Goal: Answer question/provide support: Share knowledge or assist other users

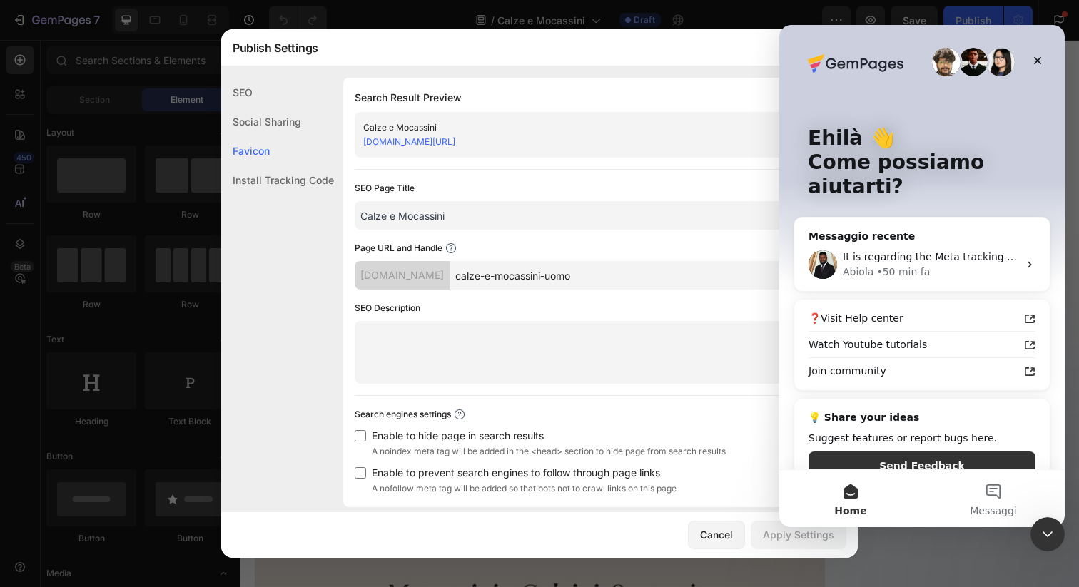
scroll to position [902, 0]
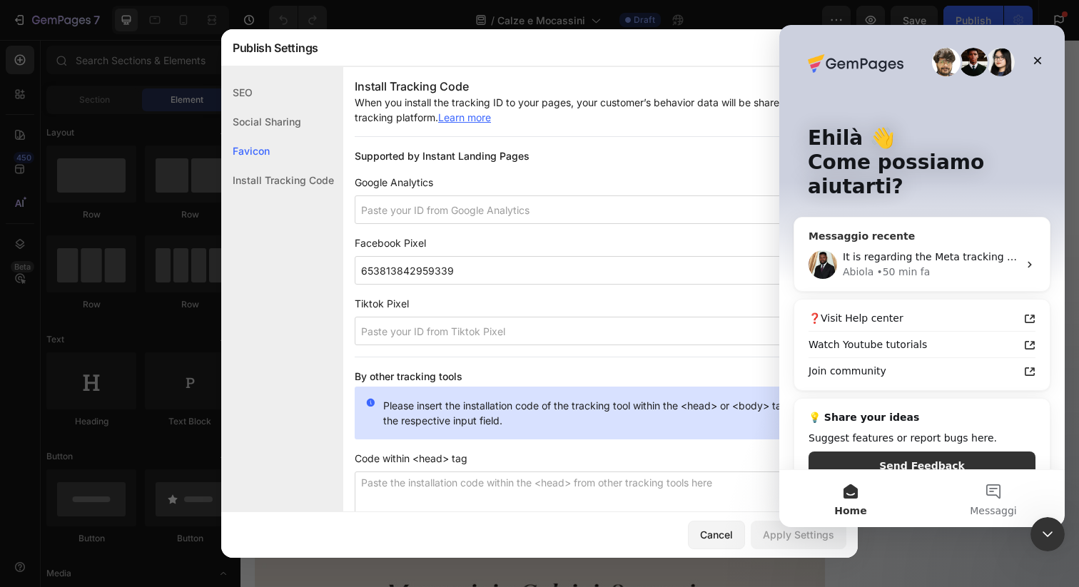
click at [892, 255] on div "It is regarding the Meta tracking setup. Is there anything else I should do in …" at bounding box center [921, 264] width 255 height 53
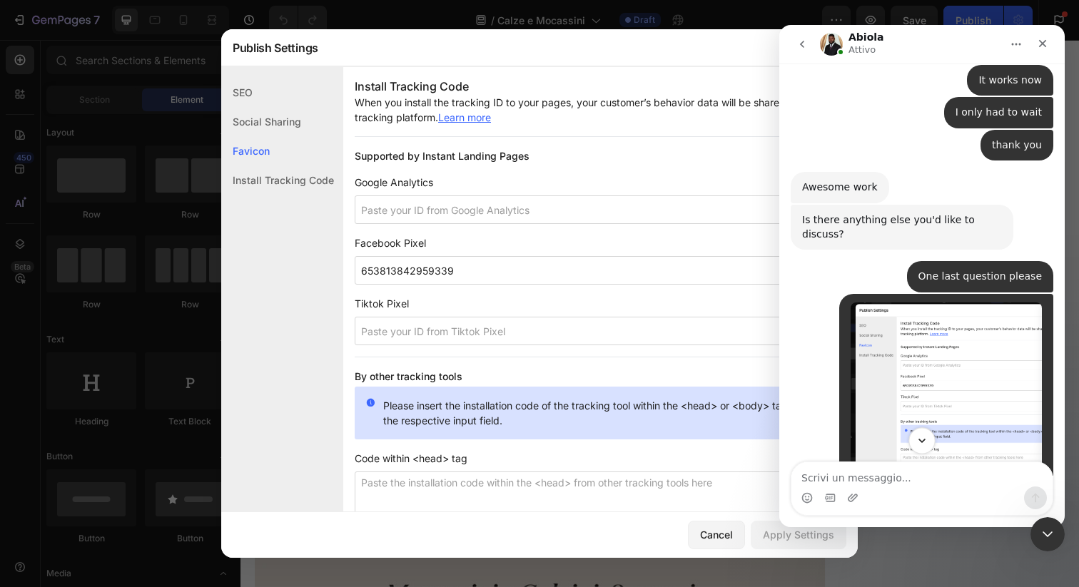
click at [917, 445] on icon "Scroll to bottom" at bounding box center [921, 441] width 13 height 13
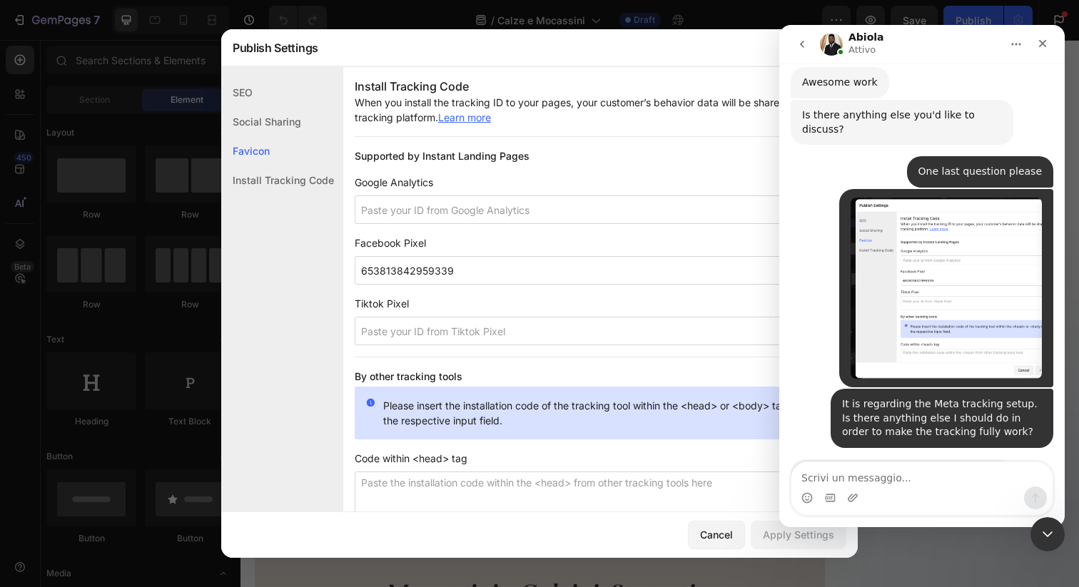
scroll to position [2367, 0]
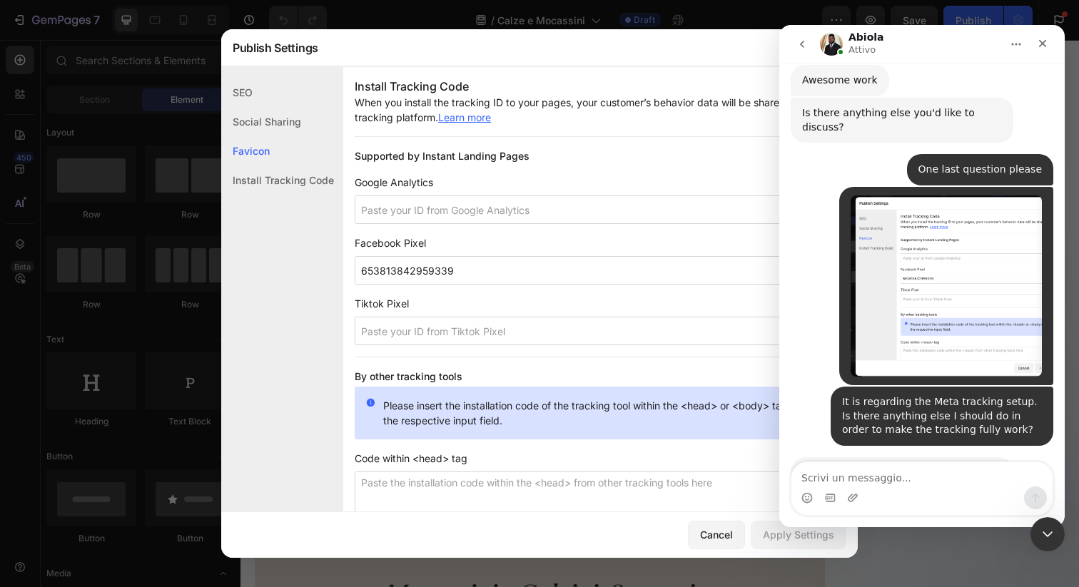
click at [912, 480] on link "[URL][DOMAIN_NAME]" at bounding box center [857, 485] width 111 height 11
click at [576, 137] on div "Install Tracking Code When you install the tracking ID to your pages, your cust…" at bounding box center [589, 404] width 492 height 677
click at [1048, 41] on div "Chiudi" at bounding box center [1043, 44] width 26 height 26
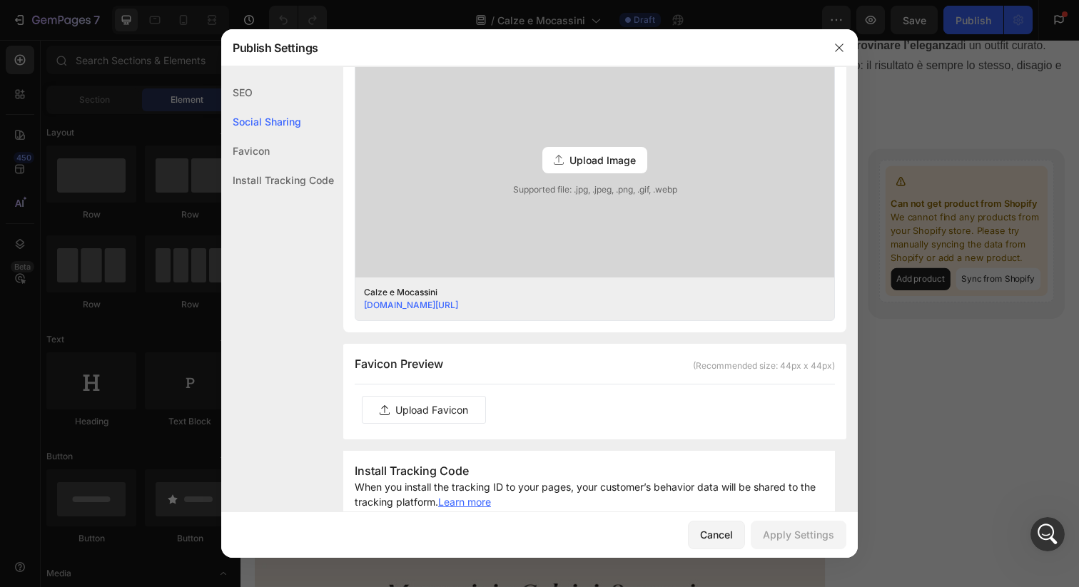
scroll to position [323, 0]
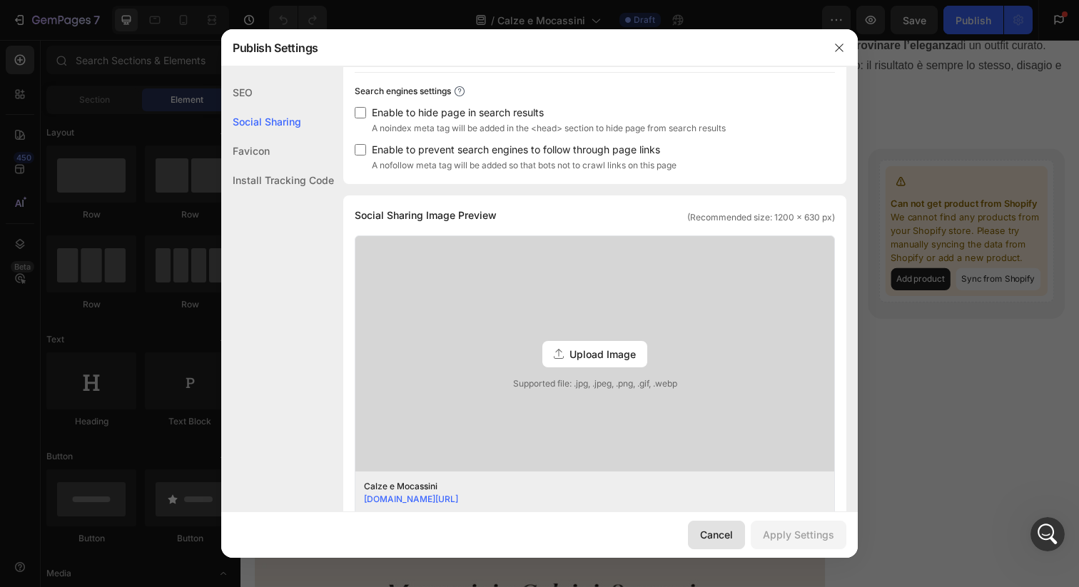
click at [733, 539] on div "Cancel" at bounding box center [716, 534] width 33 height 15
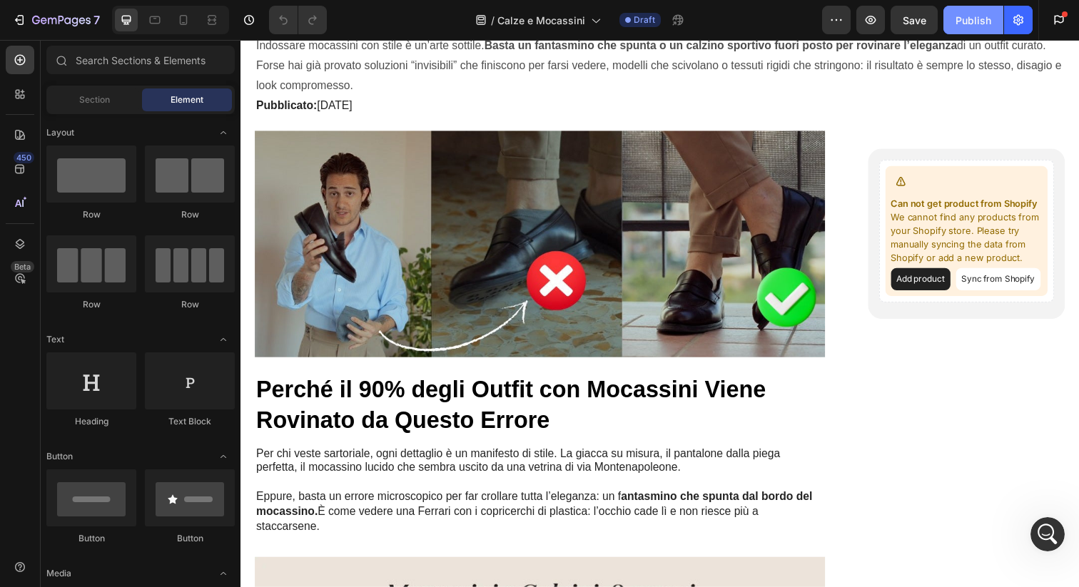
click at [968, 19] on div "Publish" at bounding box center [973, 20] width 36 height 15
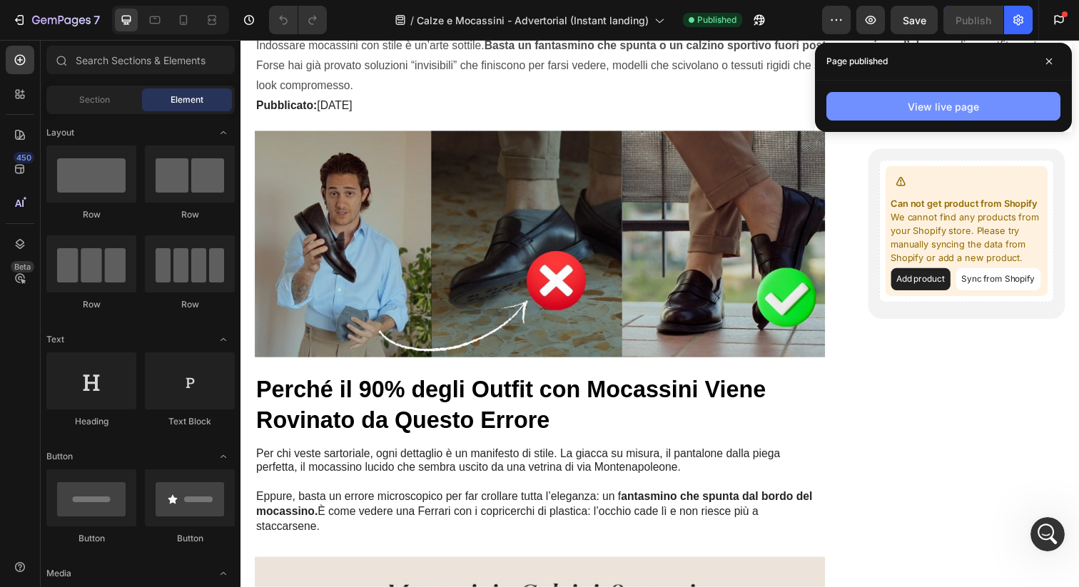
click at [960, 106] on div "View live page" at bounding box center [943, 106] width 71 height 15
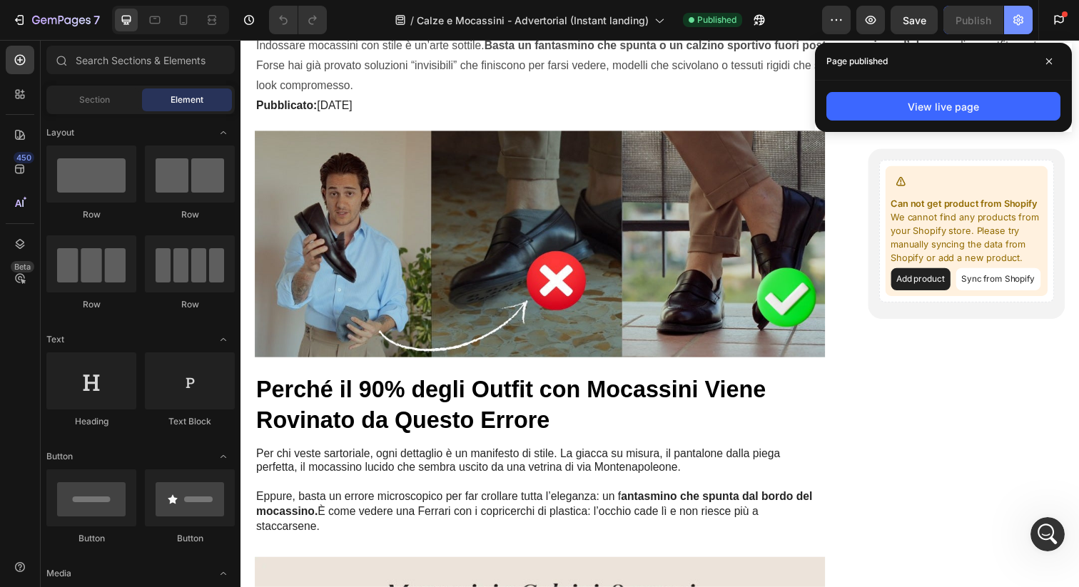
click at [1018, 15] on icon "button" at bounding box center [1018, 20] width 10 height 11
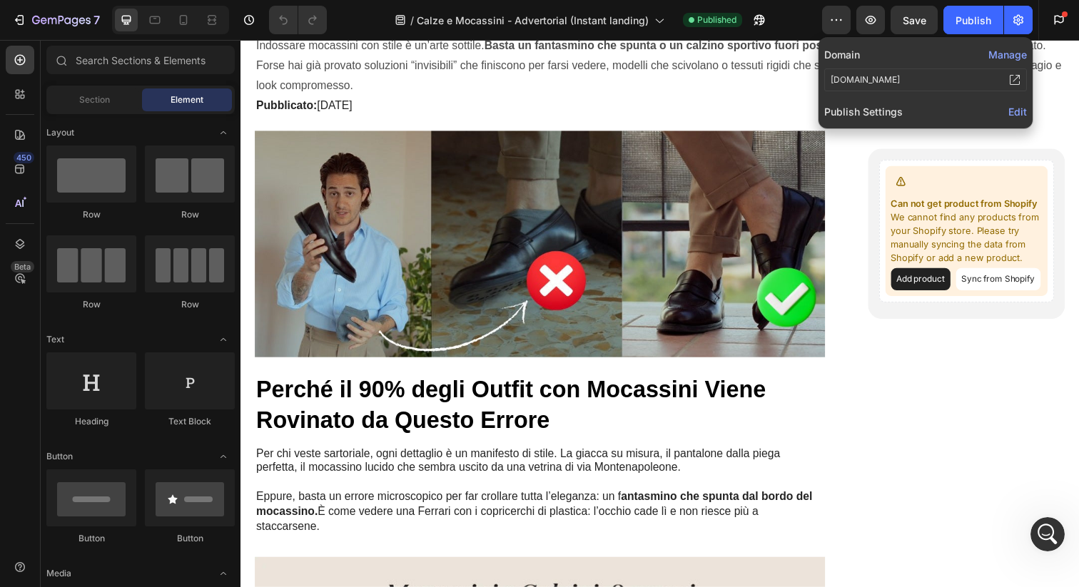
click at [1015, 111] on span "Edit" at bounding box center [1017, 112] width 19 height 12
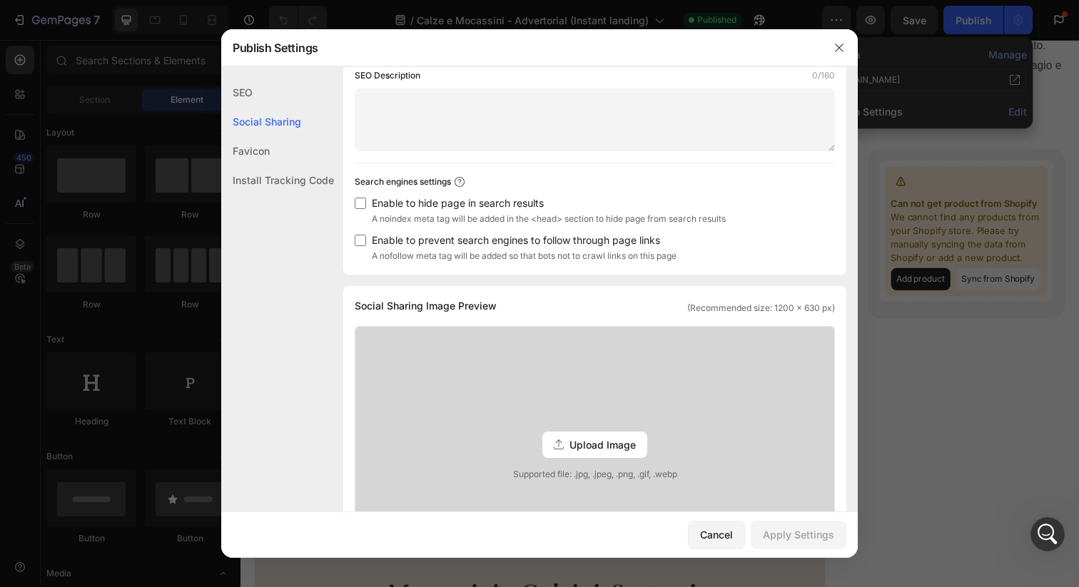
scroll to position [0, 0]
